Goal: Task Accomplishment & Management: Use online tool/utility

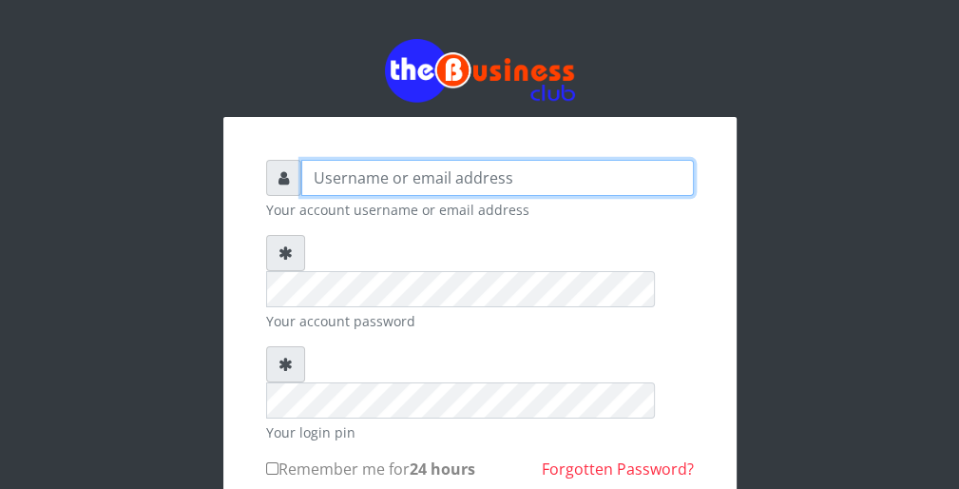
type input "wergbac8"
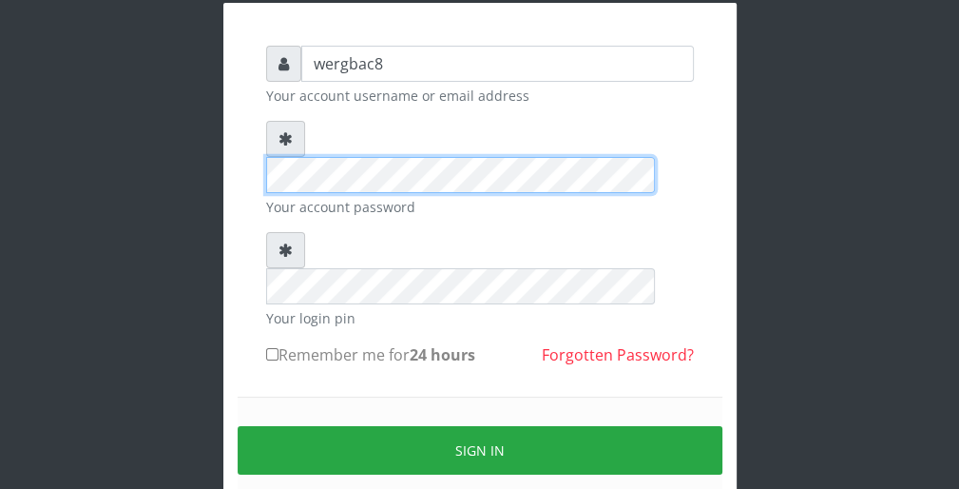
scroll to position [152, 0]
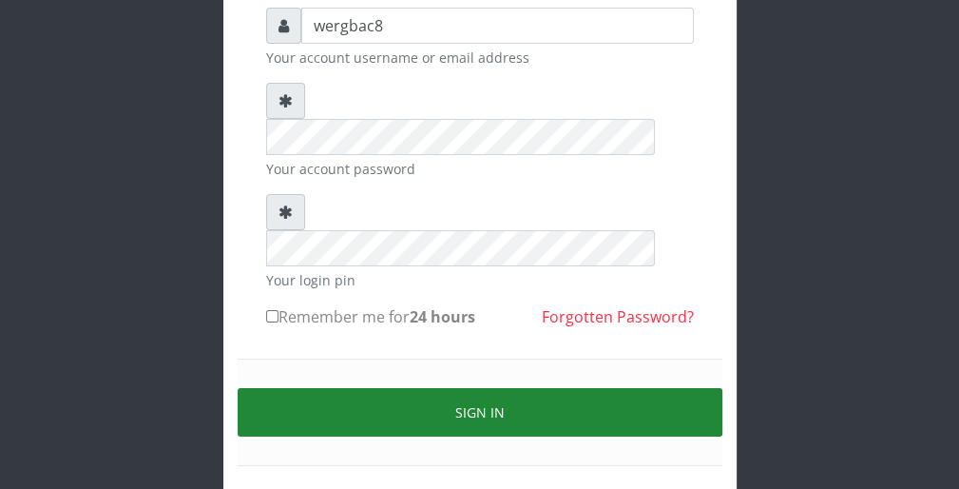
click at [641, 388] on button "Sign in" at bounding box center [480, 412] width 485 height 48
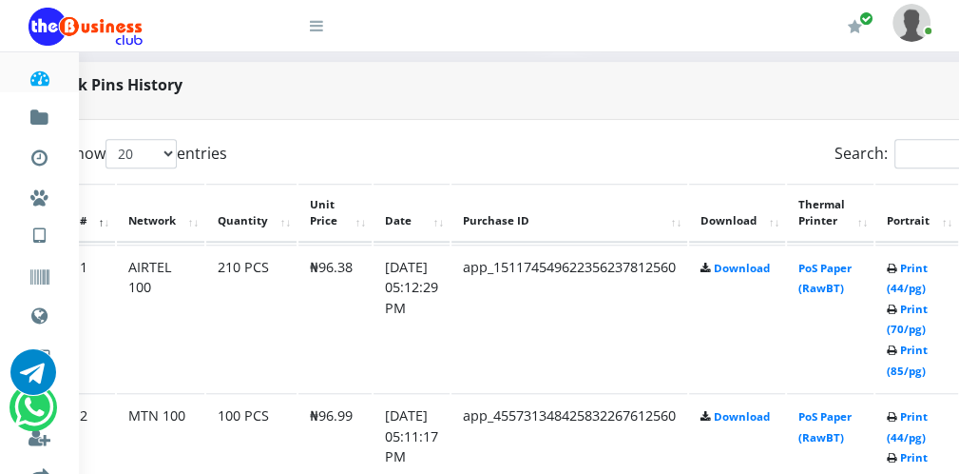
scroll to position [913, 76]
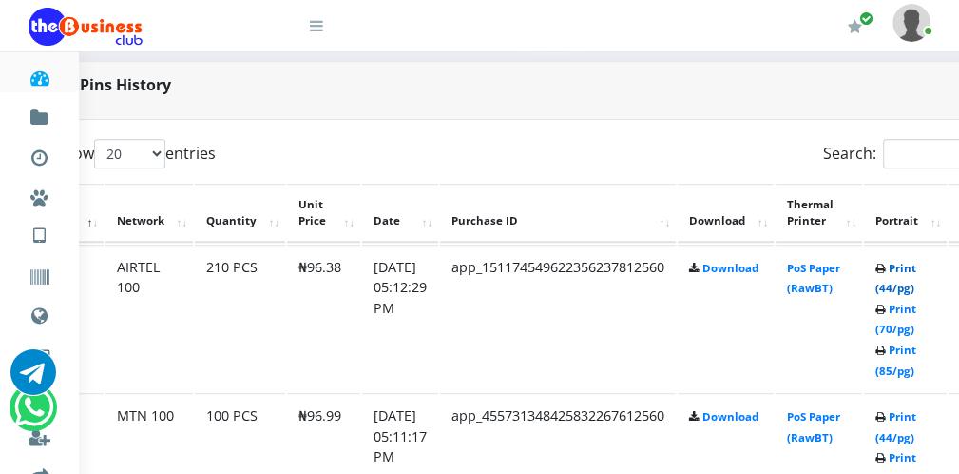
click at [905, 292] on link "Print (44/pg)" at bounding box center [896, 278] width 41 height 35
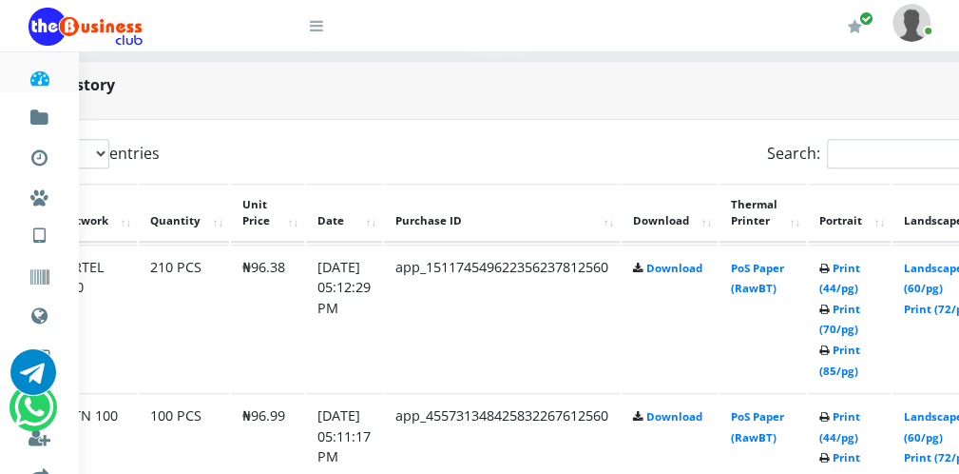
scroll to position [913, 122]
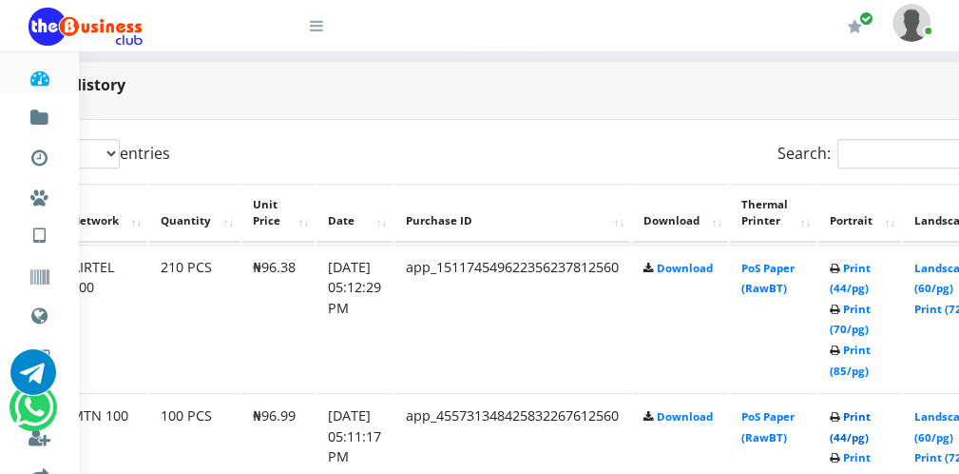
click at [856, 438] on link "Print (44/pg)" at bounding box center [850, 426] width 41 height 35
click at [862, 435] on link "Print (44/pg)" at bounding box center [850, 426] width 41 height 35
